Goal: Information Seeking & Learning: Learn about a topic

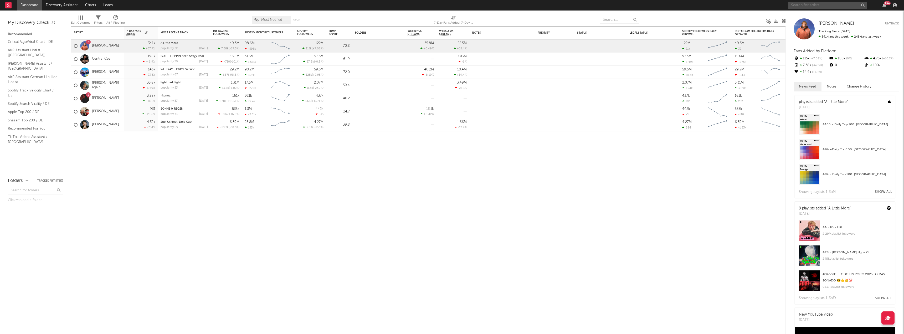
click at [828, 3] on input "text" at bounding box center [828, 5] width 79 height 7
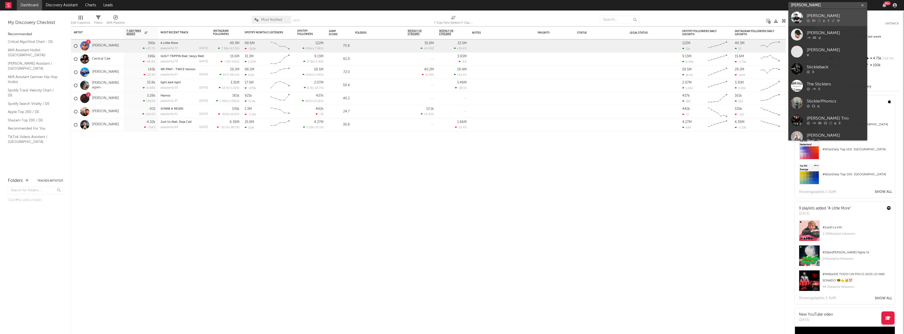
type input "[PERSON_NAME]"
click at [821, 24] on link "[PERSON_NAME]" at bounding box center [828, 17] width 79 height 17
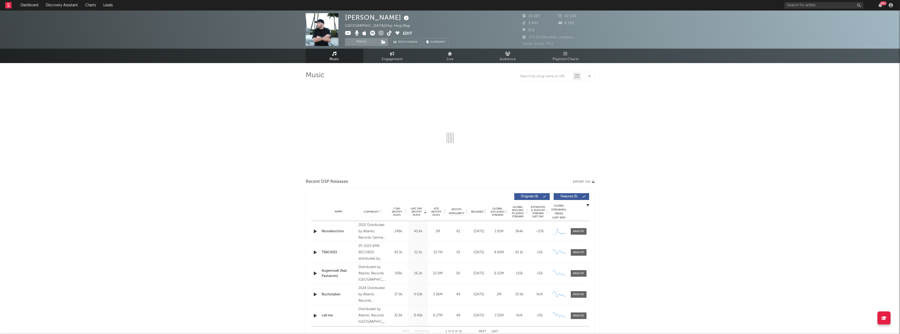
select select "6m"
